Goal: Find contact information: Find contact information

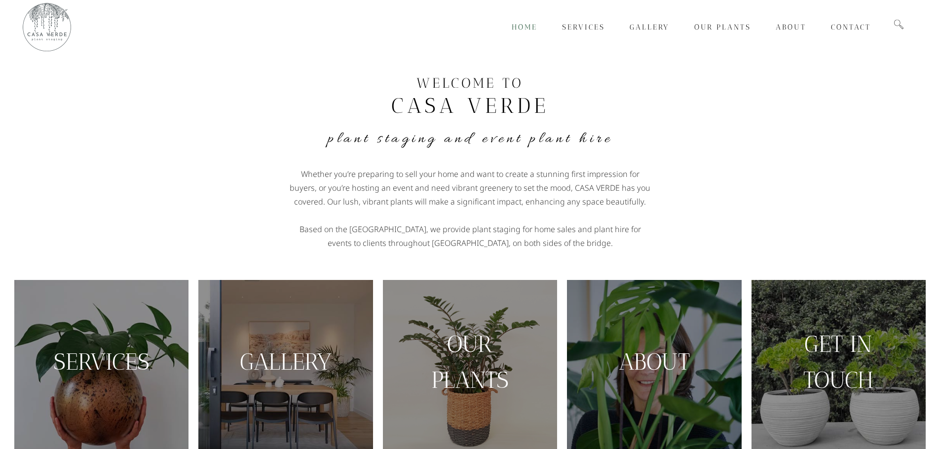
scroll to position [15, 0]
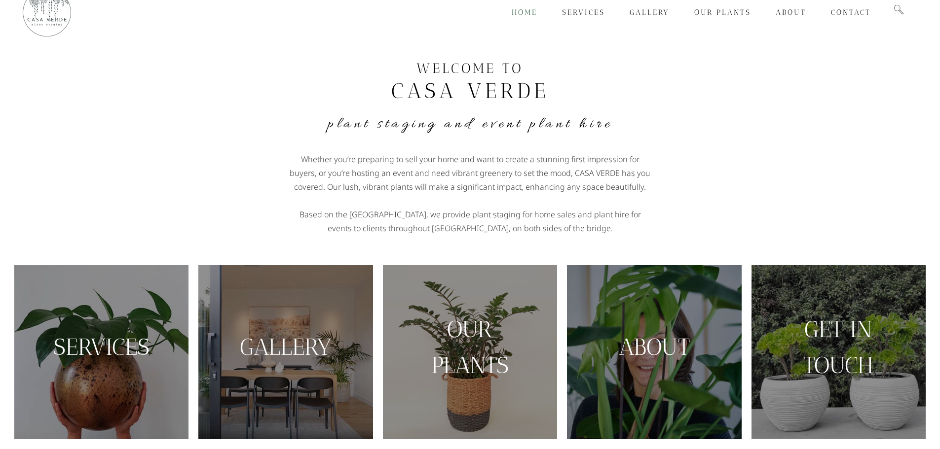
click at [742, 193] on div "Whether you’re preparing to sell your home and want to create a stunning first …" at bounding box center [470, 189] width 552 height 92
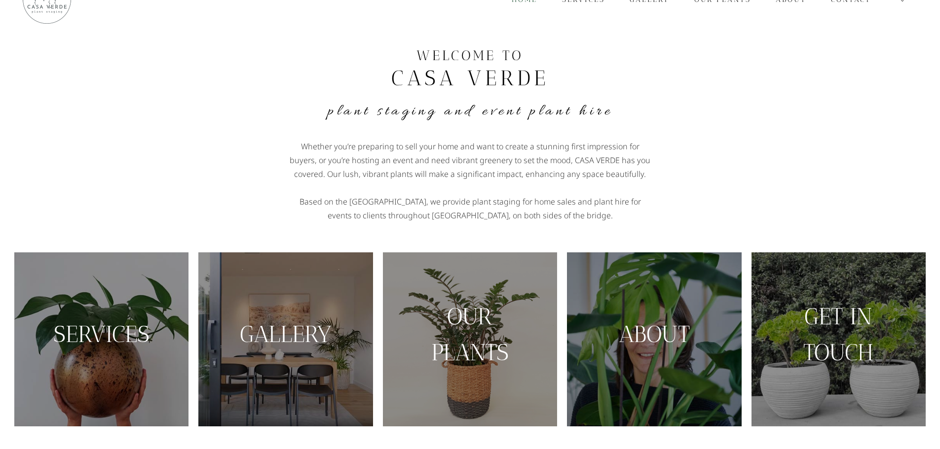
scroll to position [40, 0]
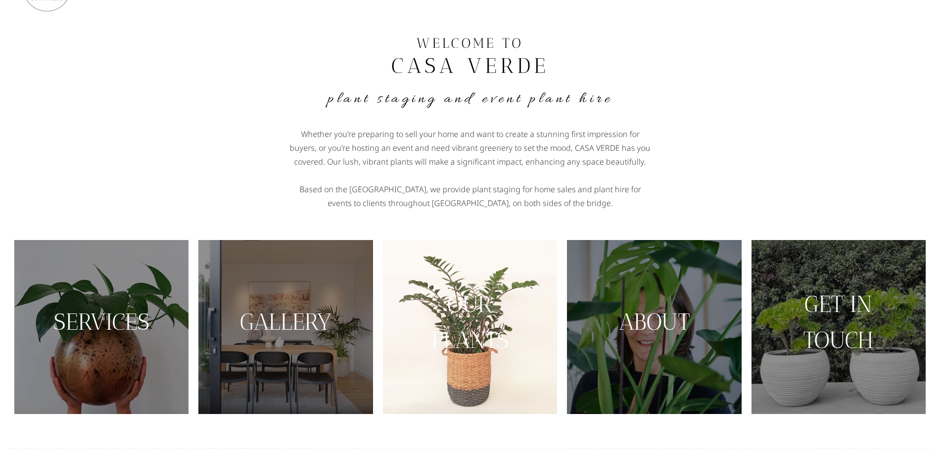
click at [541, 387] on img at bounding box center [470, 327] width 174 height 174
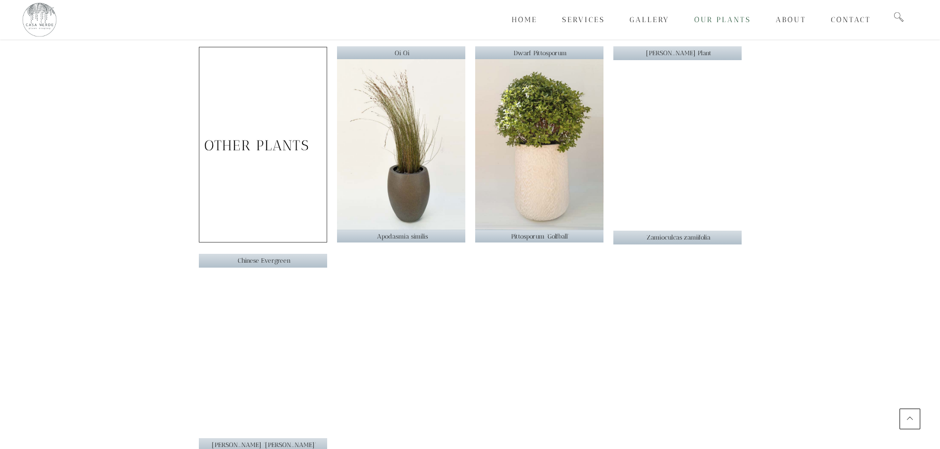
scroll to position [1932, 0]
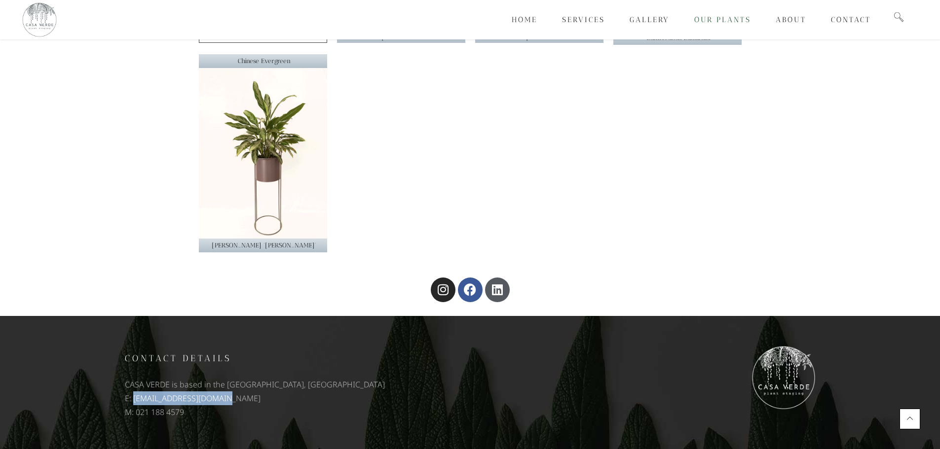
drag, startPoint x: 134, startPoint y: 402, endPoint x: 217, endPoint y: 402, distance: 82.9
click at [217, 402] on p "E: [EMAIL_ADDRESS][DOMAIN_NAME]" at bounding box center [295, 399] width 340 height 14
copy p "[EMAIL_ADDRESS][DOMAIN_NAME]"
click at [181, 357] on h5 "Contact details" at bounding box center [295, 358] width 340 height 17
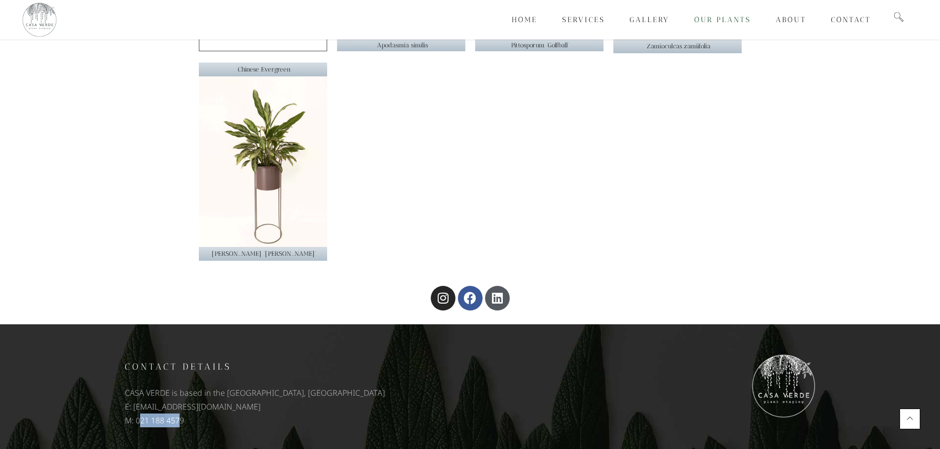
drag, startPoint x: 141, startPoint y: 422, endPoint x: 181, endPoint y: 420, distance: 40.5
click at [181, 420] on p "M: 021 188 4579" at bounding box center [295, 421] width 340 height 14
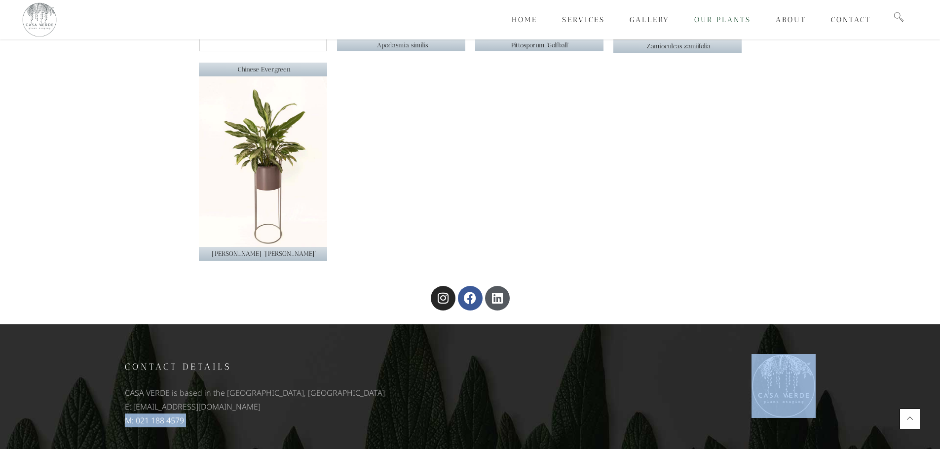
click at [181, 420] on p "M: 021 188 4579" at bounding box center [295, 421] width 340 height 14
click at [155, 420] on p "M: 021 188 4579" at bounding box center [295, 421] width 340 height 14
drag, startPoint x: 136, startPoint y: 421, endPoint x: 183, endPoint y: 421, distance: 46.9
click at [183, 421] on p "M: 021 188 4579" at bounding box center [295, 421] width 340 height 14
copy p "021 188 4579"
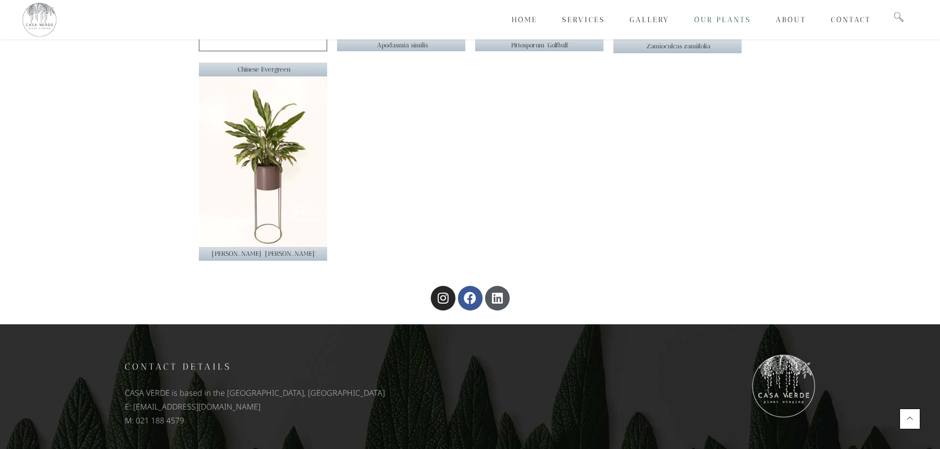
click at [382, 287] on div "Instagram Facebook Linkedin" at bounding box center [470, 298] width 552 height 25
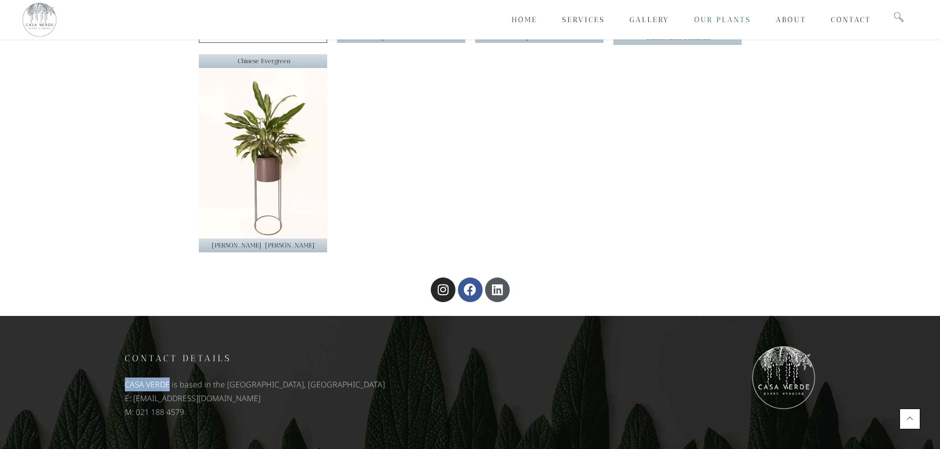
drag, startPoint x: 169, startPoint y: 384, endPoint x: 125, endPoint y: 385, distance: 43.9
click at [125, 385] on p "CASA VERDE is based in the [GEOGRAPHIC_DATA], [GEOGRAPHIC_DATA]" at bounding box center [295, 385] width 340 height 14
copy p "CASA VERDE"
click at [249, 385] on p "CASA VERDE is based in the [GEOGRAPHIC_DATA], [GEOGRAPHIC_DATA]" at bounding box center [295, 385] width 340 height 14
drag, startPoint x: 227, startPoint y: 389, endPoint x: 308, endPoint y: 385, distance: 81.5
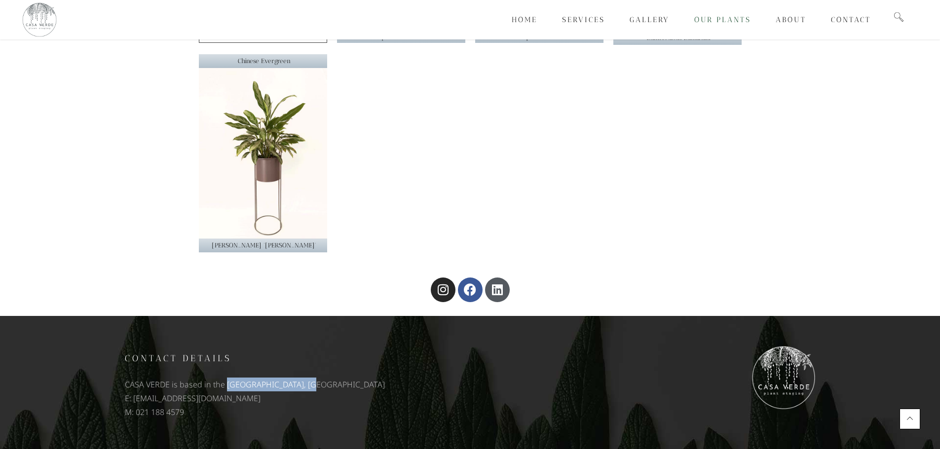
click at [308, 385] on p "CASA VERDE is based in the [GEOGRAPHIC_DATA], [GEOGRAPHIC_DATA]" at bounding box center [295, 385] width 340 height 14
copy p "[GEOGRAPHIC_DATA], [GEOGRAPHIC_DATA]"
